Goal: Find specific page/section: Find specific page/section

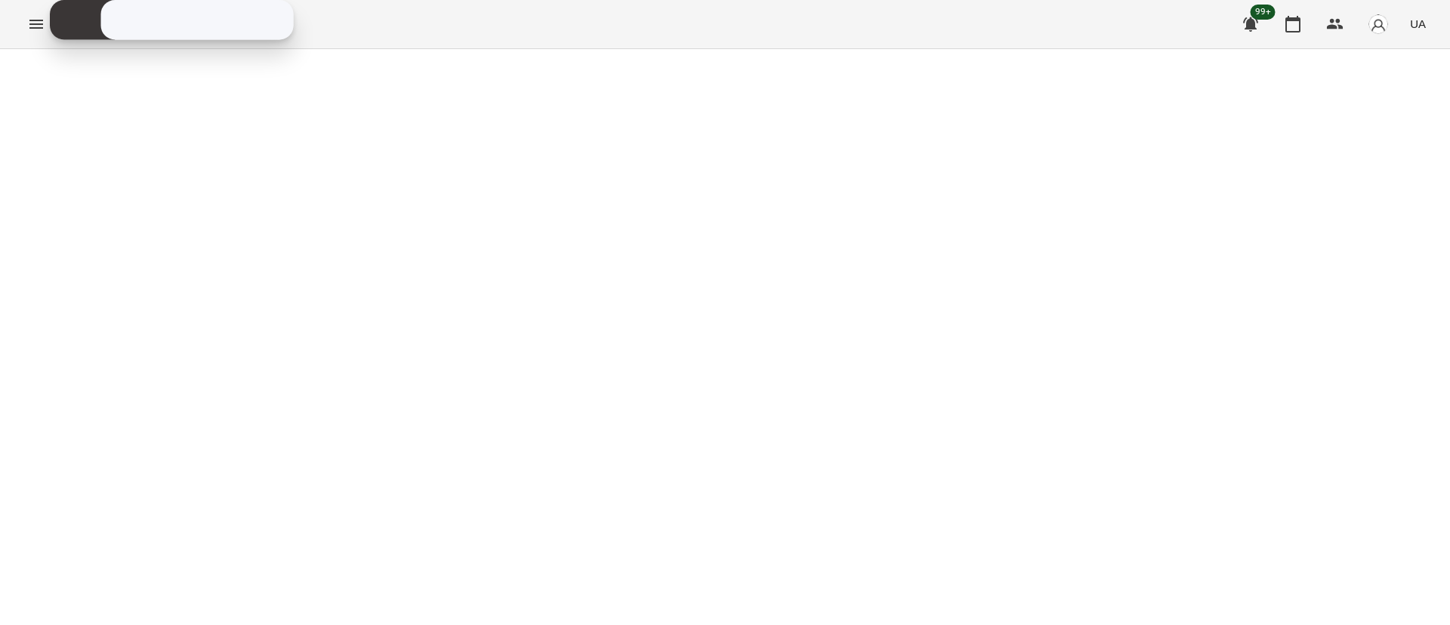
click at [39, 33] on button "Menu" at bounding box center [36, 24] width 36 height 36
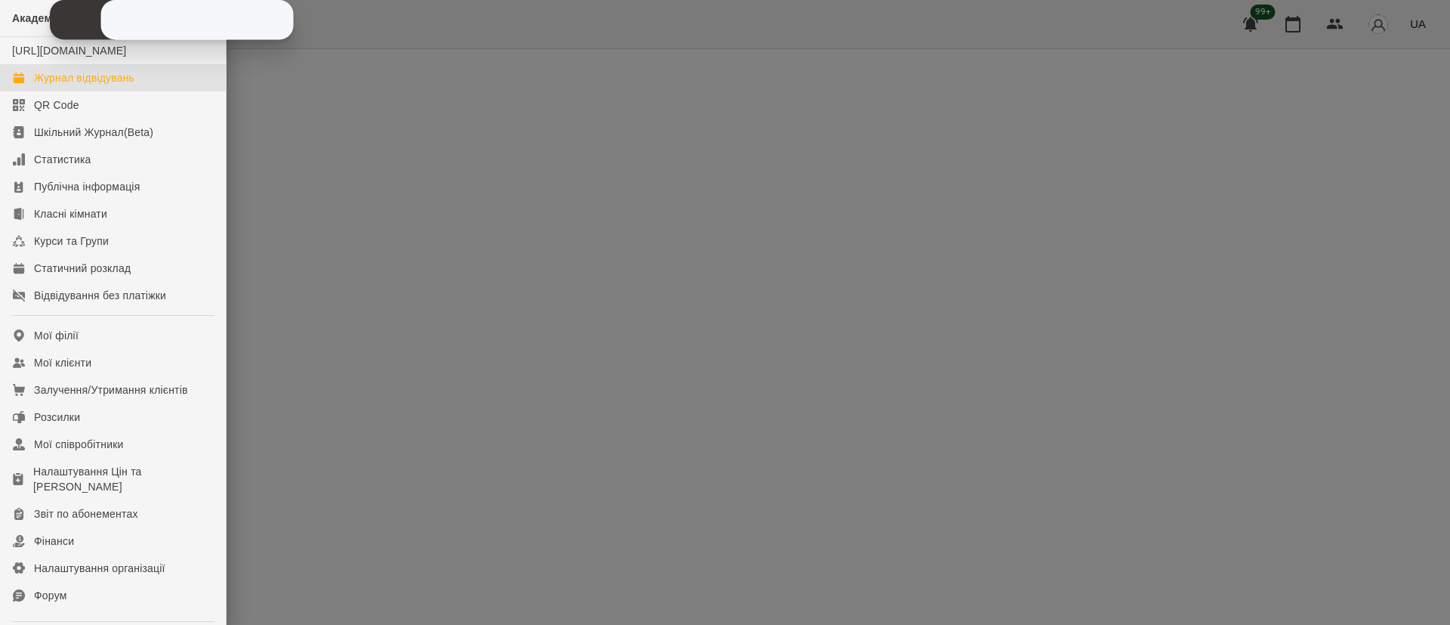
click at [66, 85] on div "Журнал відвідувань" at bounding box center [84, 77] width 100 height 15
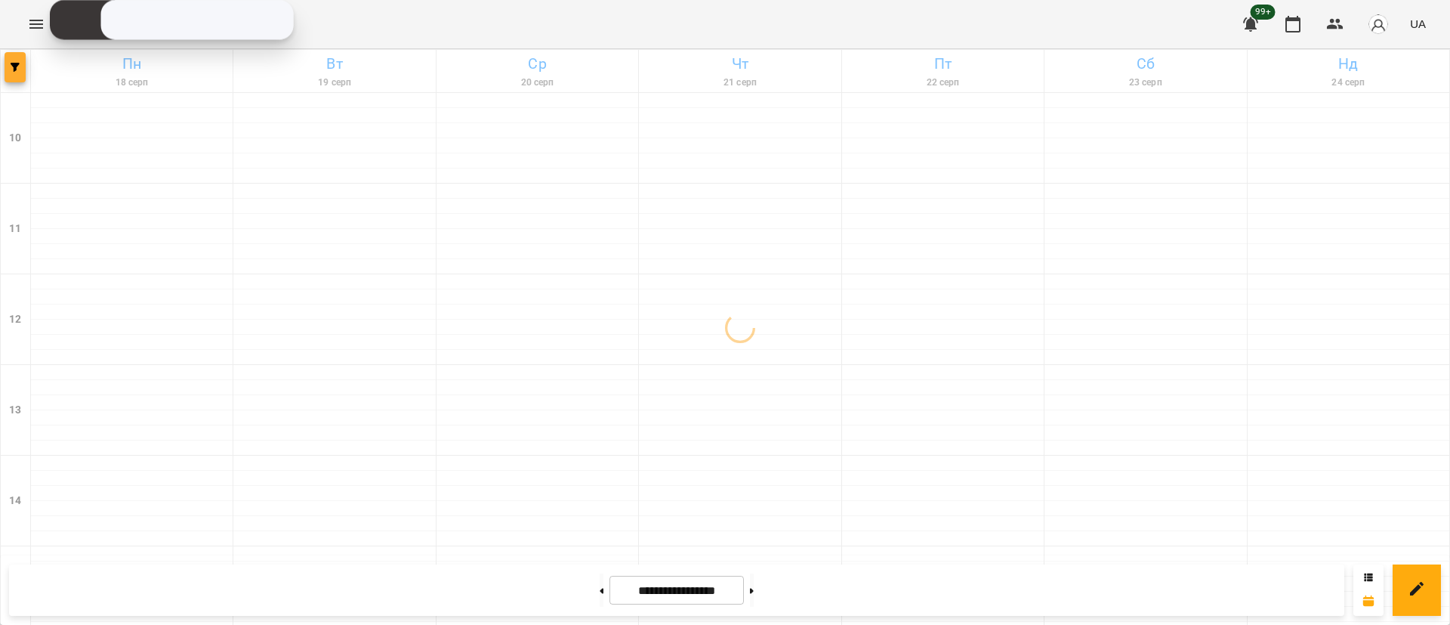
click at [8, 69] on span "button" at bounding box center [15, 67] width 21 height 9
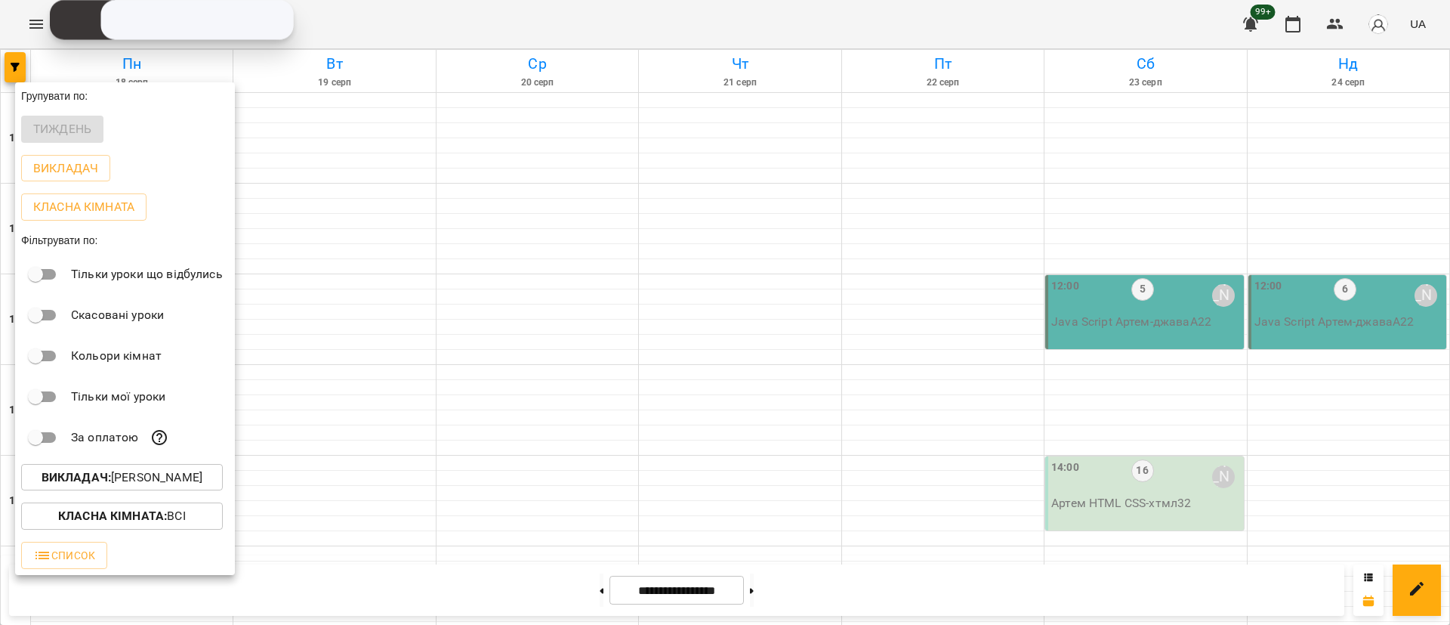
click at [336, 394] on div at bounding box center [725, 312] width 1450 height 625
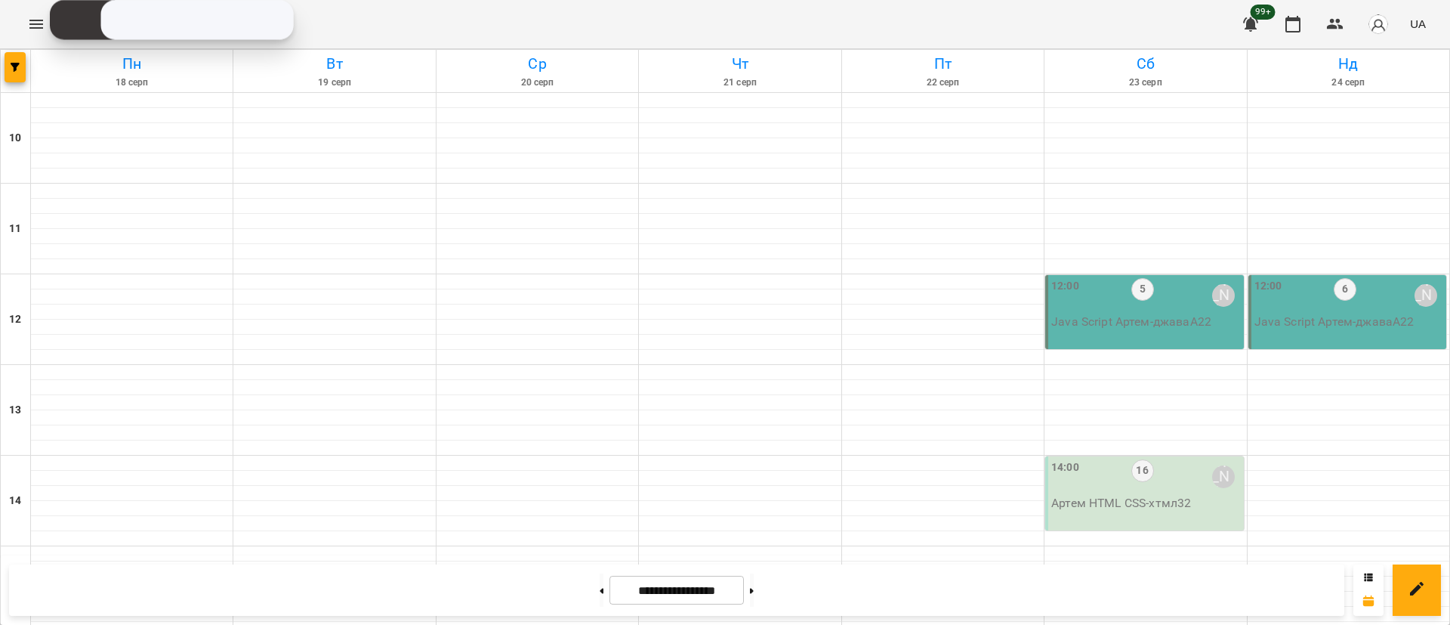
scroll to position [715, 0]
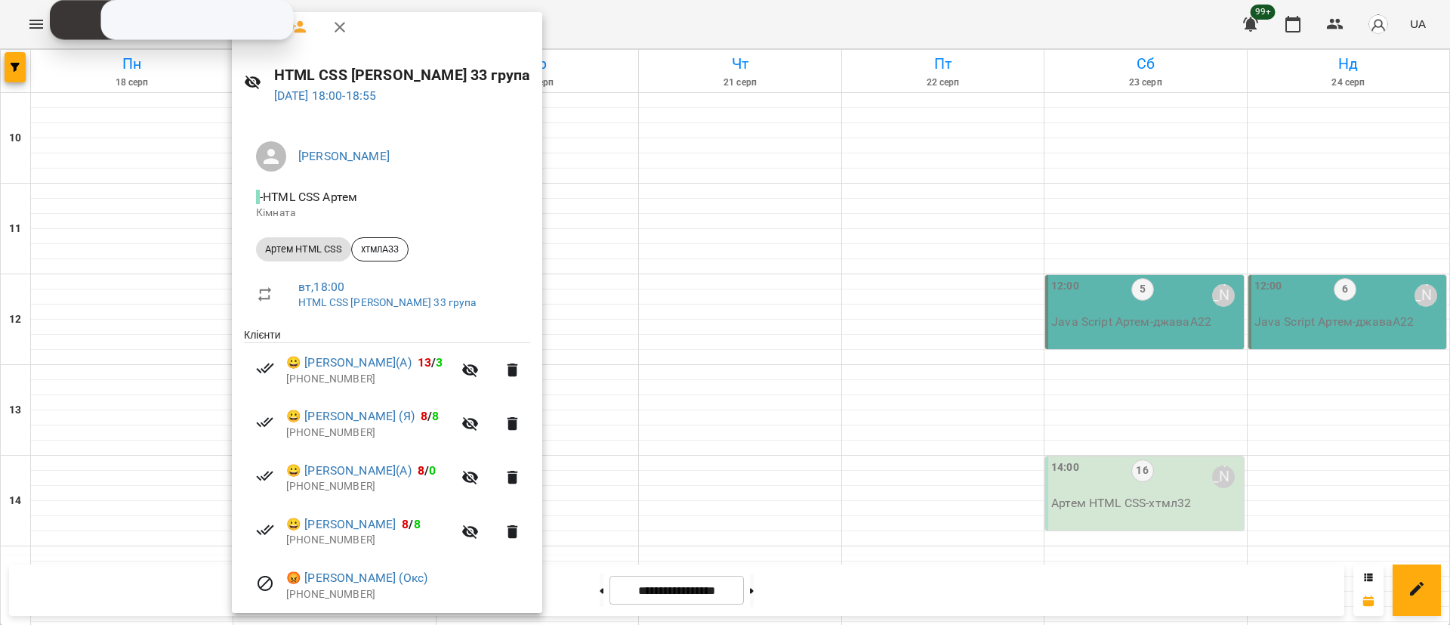
scroll to position [0, 0]
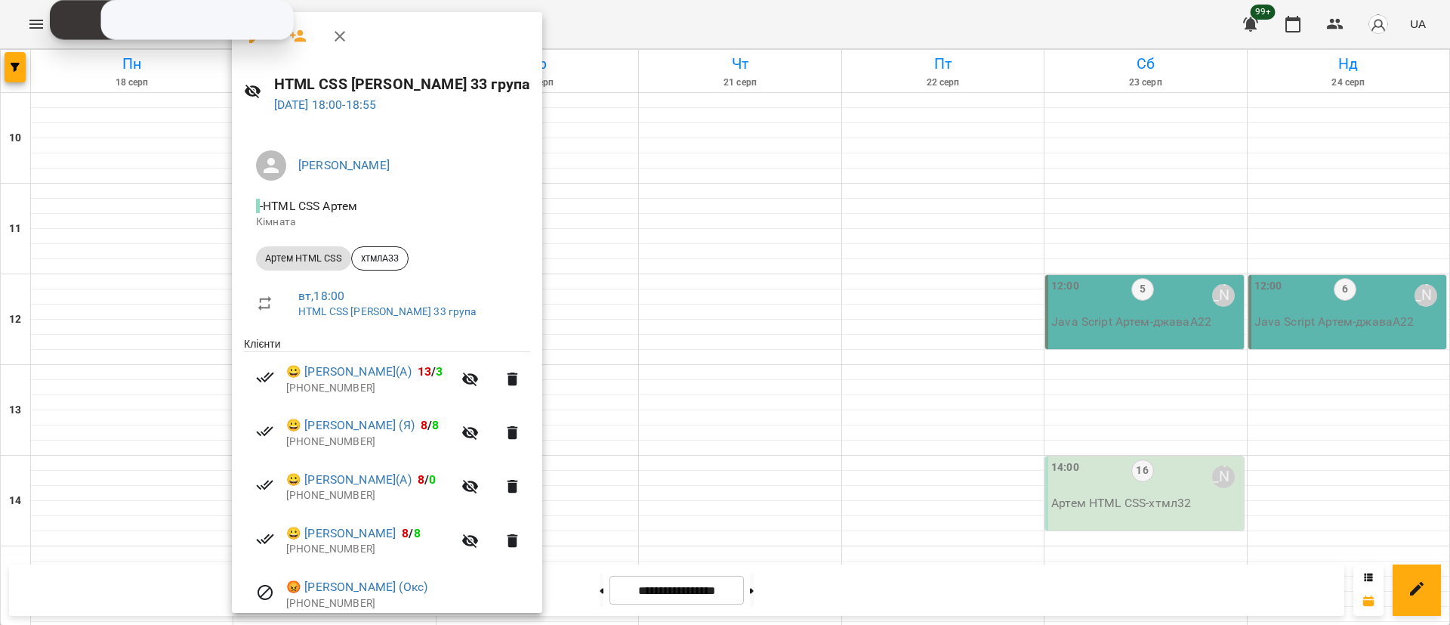
click at [28, 73] on div at bounding box center [725, 312] width 1450 height 625
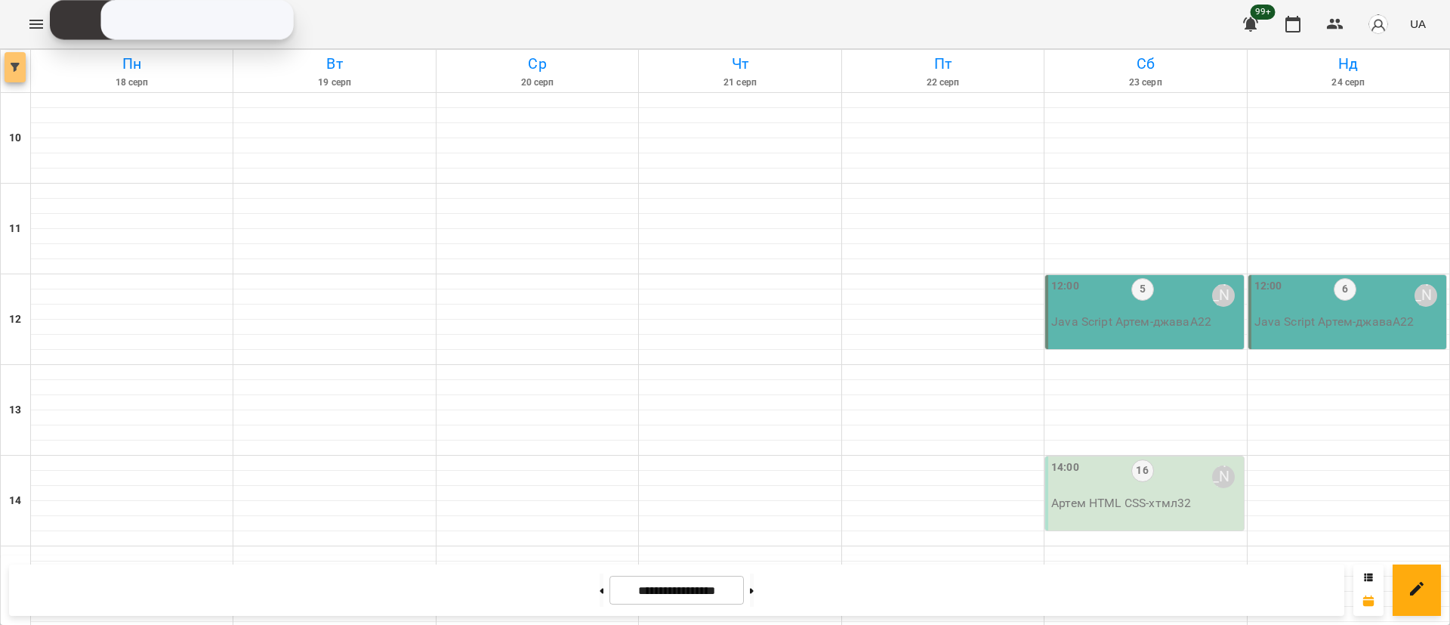
click at [12, 73] on button "button" at bounding box center [15, 67] width 21 height 30
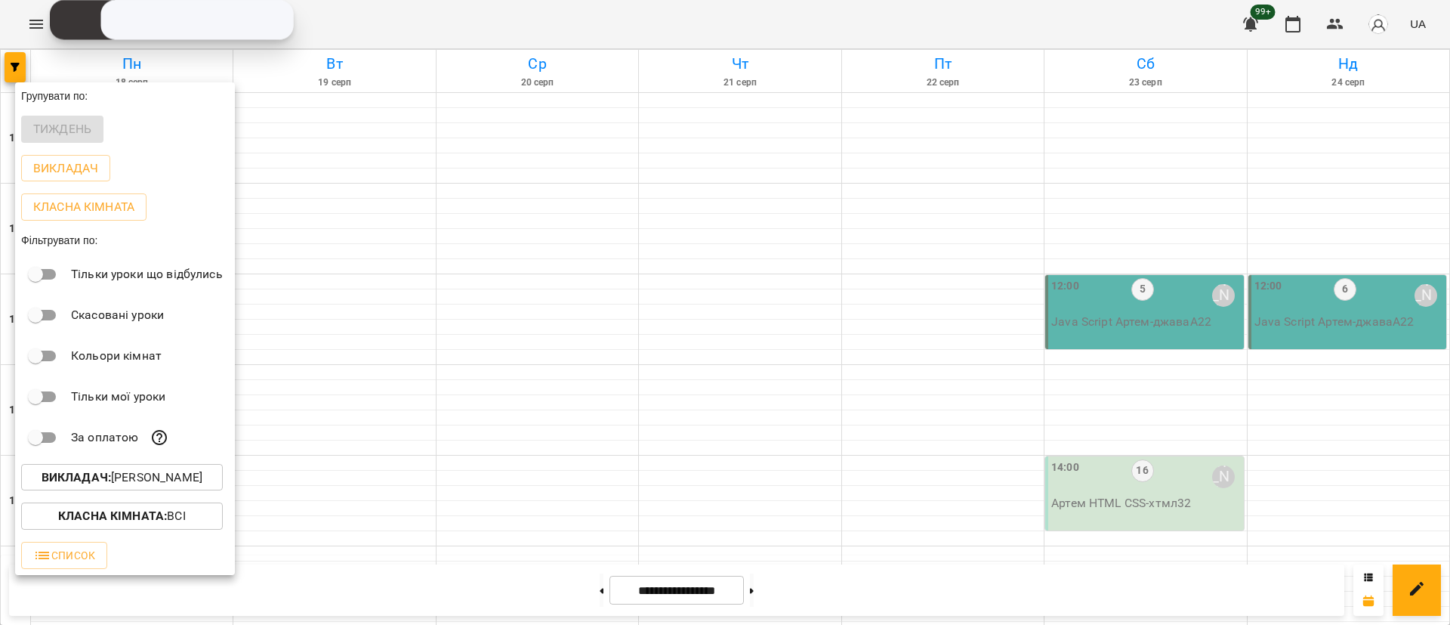
click at [134, 480] on p "Викладач : [PERSON_NAME]" at bounding box center [122, 477] width 161 height 18
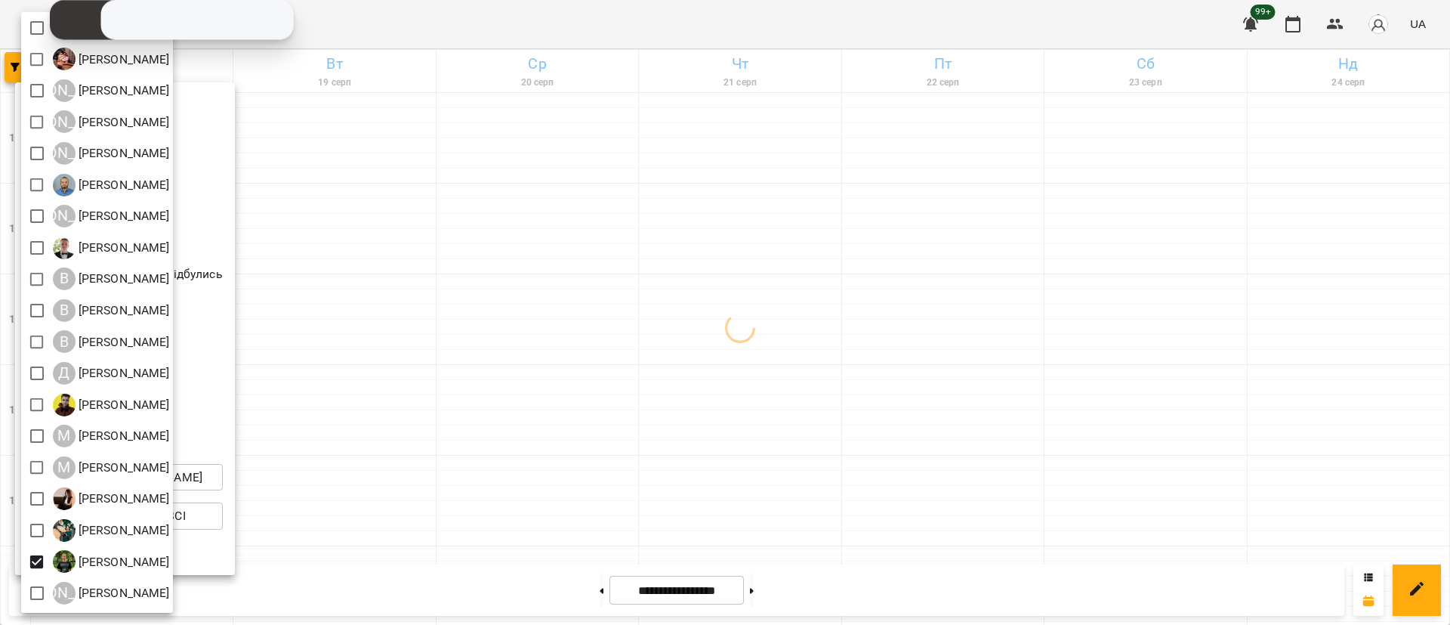
click at [309, 453] on div at bounding box center [725, 312] width 1450 height 625
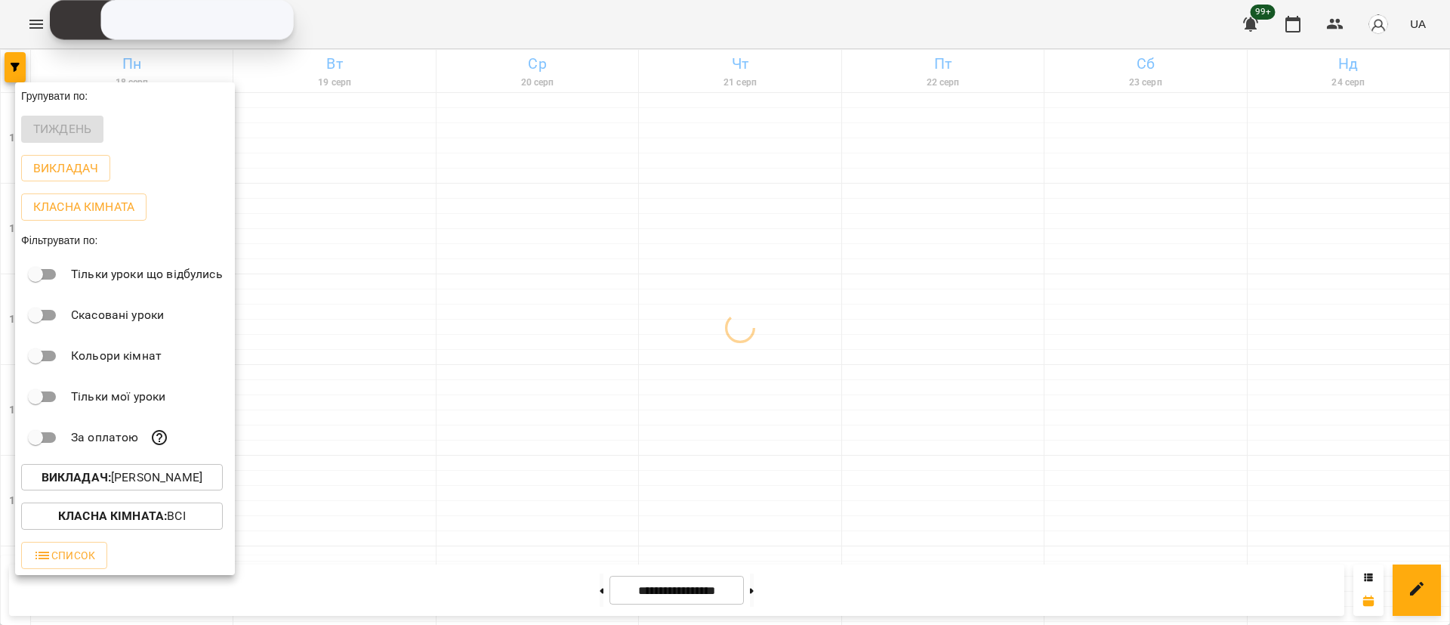
click at [301, 453] on div at bounding box center [725, 312] width 1450 height 625
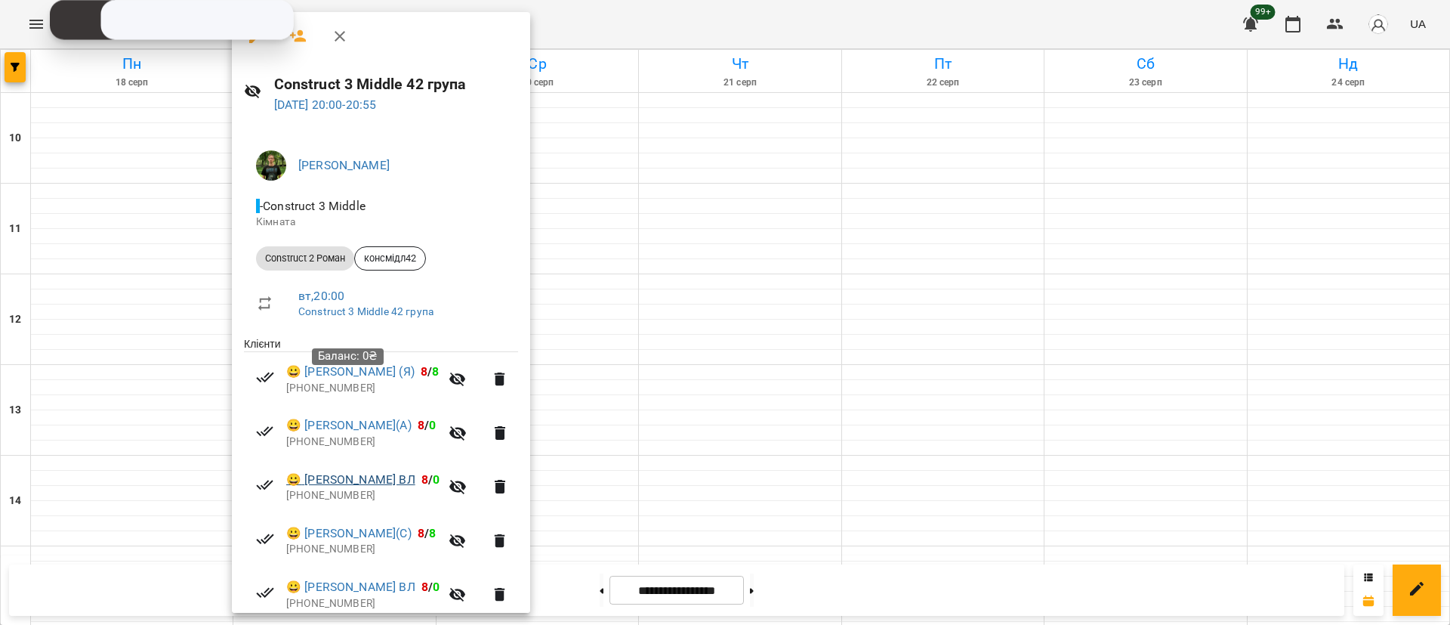
scroll to position [170, 0]
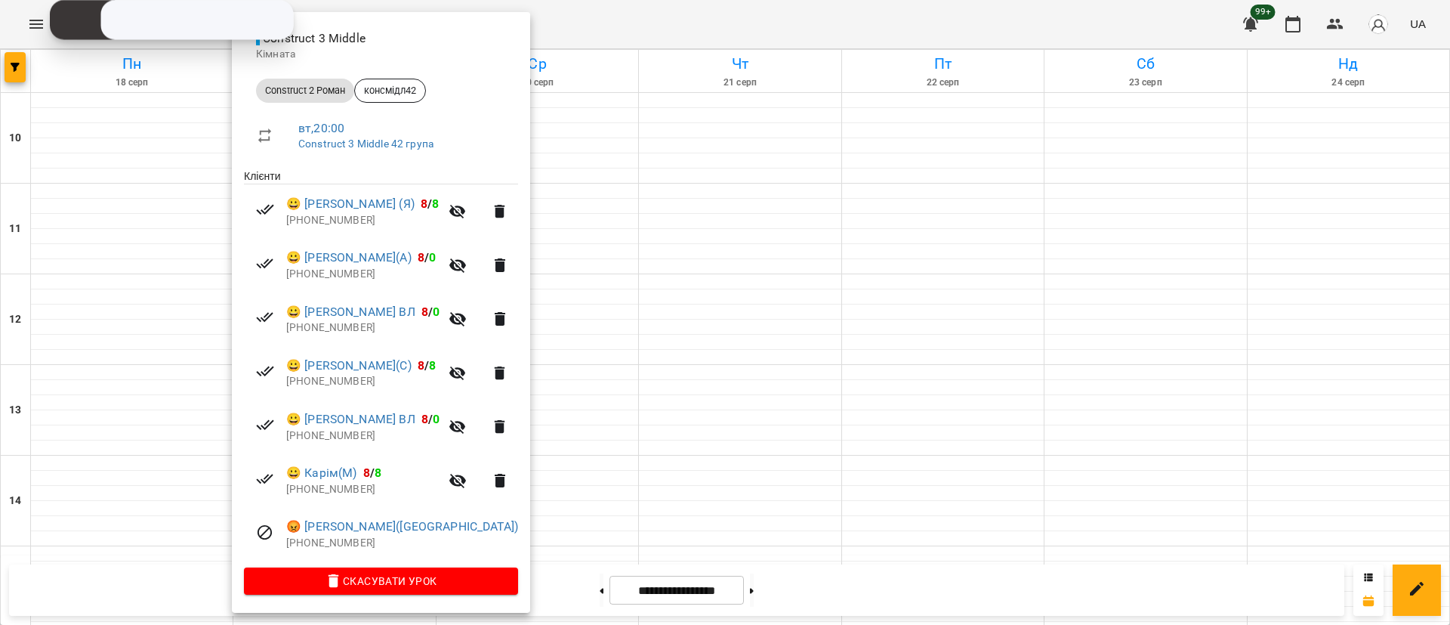
click at [658, 501] on div at bounding box center [725, 312] width 1450 height 625
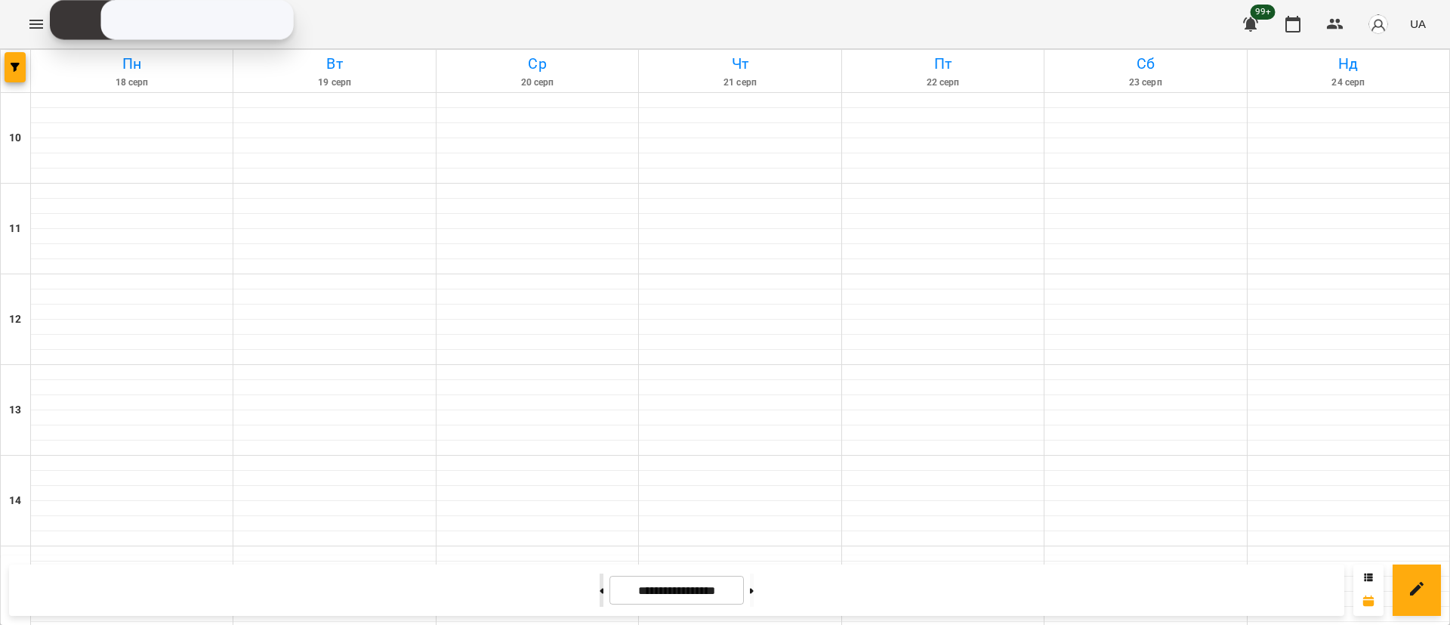
click at [600, 588] on icon at bounding box center [602, 591] width 4 height 6
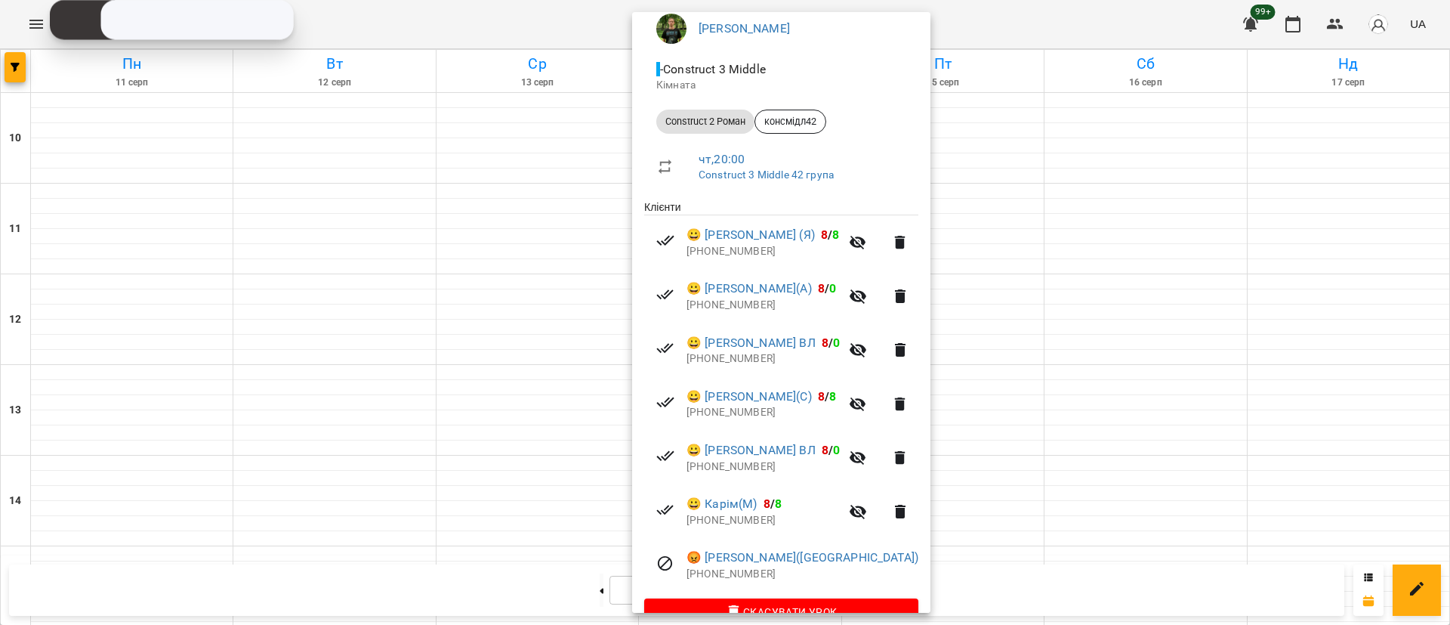
scroll to position [0, 0]
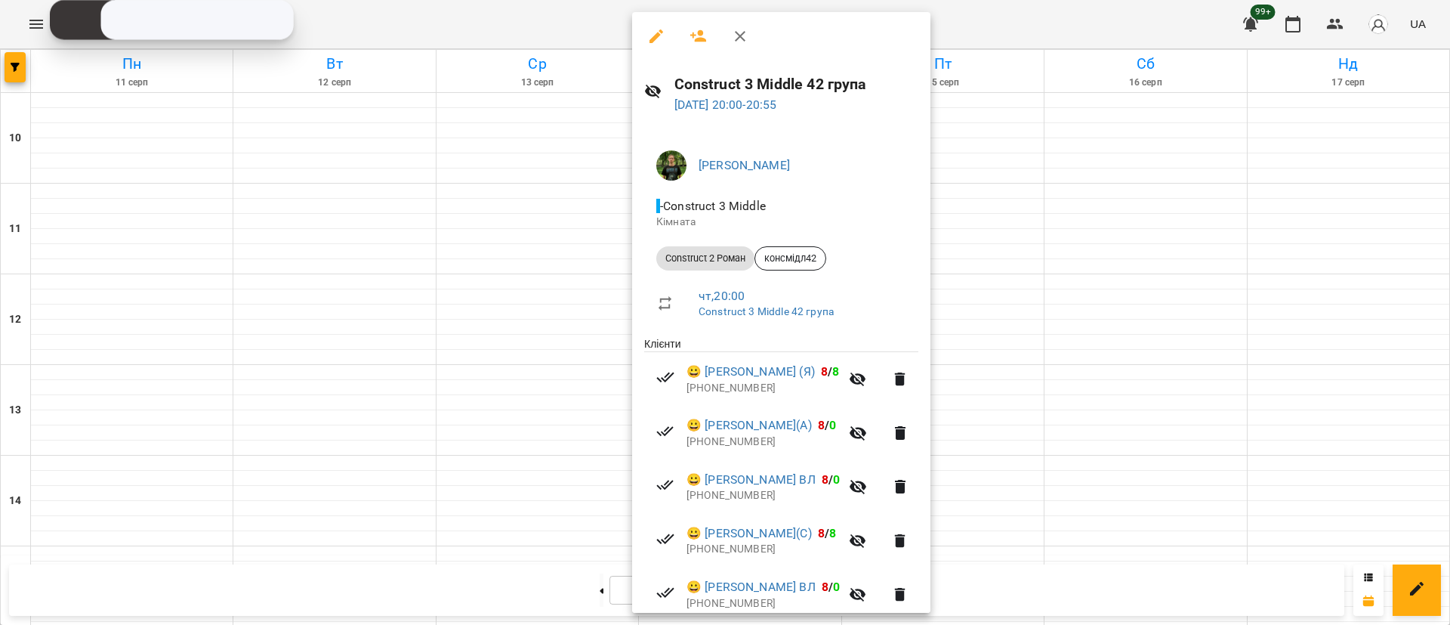
click at [277, 330] on div at bounding box center [725, 312] width 1450 height 625
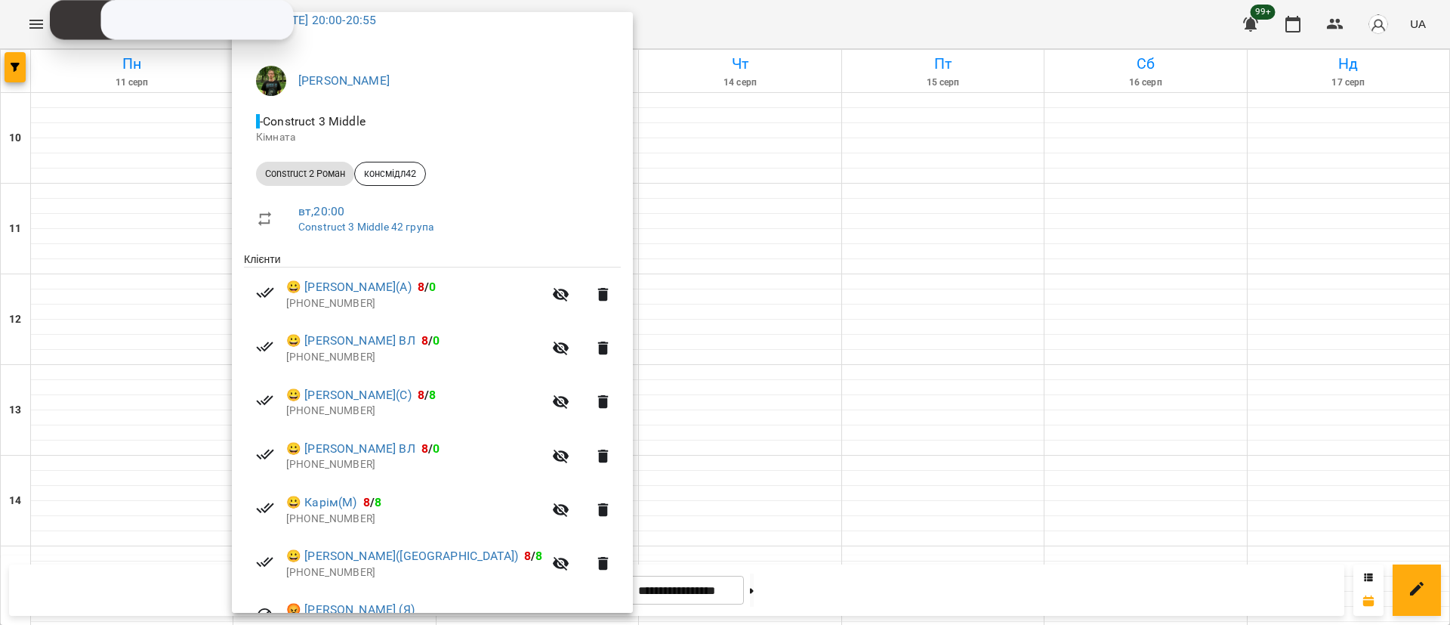
scroll to position [170, 0]
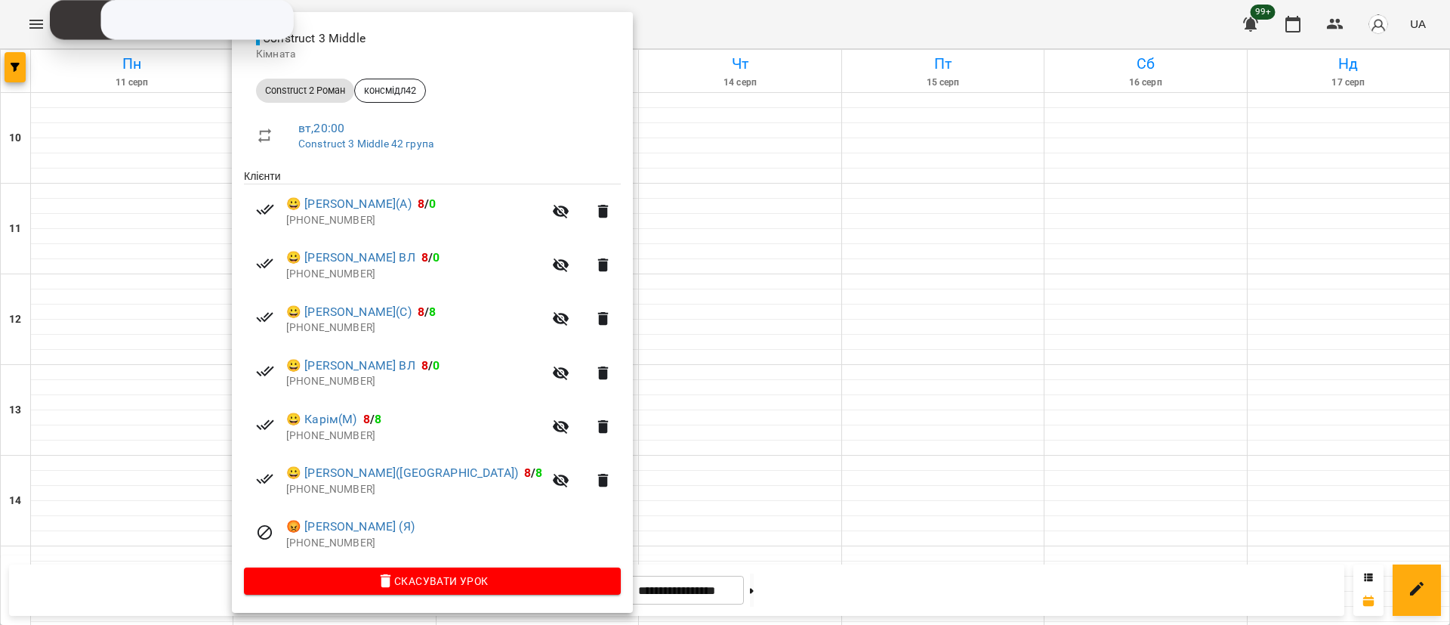
click at [697, 508] on div at bounding box center [725, 312] width 1450 height 625
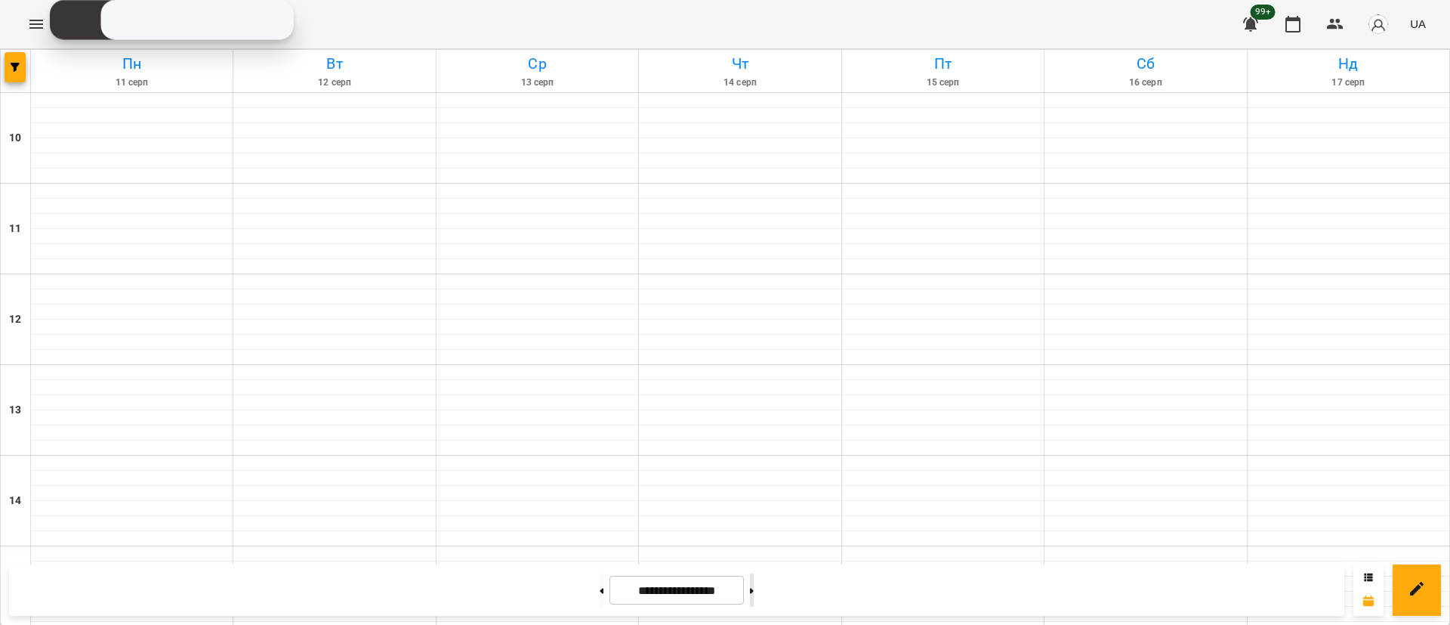
click at [754, 585] on button at bounding box center [752, 589] width 4 height 33
type input "**********"
